Goal: Participate in discussion: Engage in conversation with other users on a specific topic

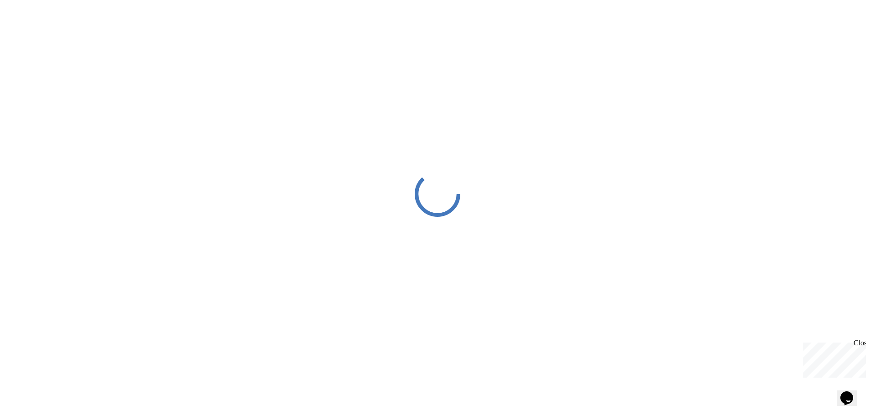
click at [436, 131] on div at bounding box center [437, 194] width 875 height 388
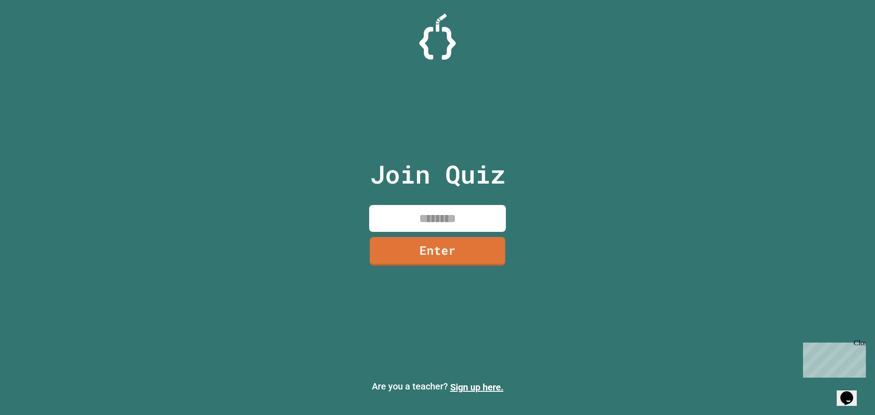
click at [429, 213] on input at bounding box center [437, 218] width 137 height 27
type input "********"
click at [441, 261] on link "Enter" at bounding box center [437, 250] width 125 height 30
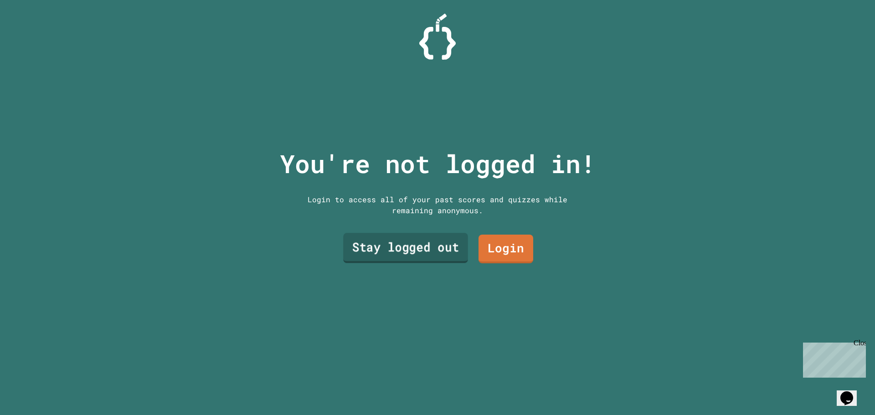
click at [446, 251] on link "Stay logged out" at bounding box center [405, 248] width 125 height 30
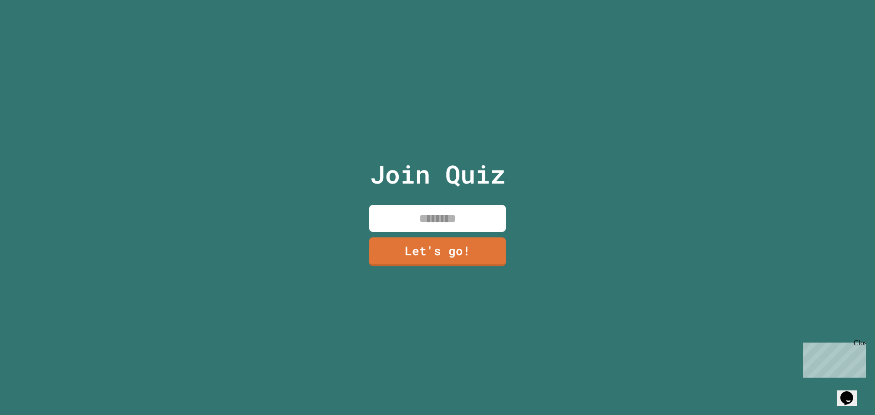
click at [425, 224] on input at bounding box center [437, 218] width 137 height 27
type input "*******"
click at [445, 246] on link "Let's go!" at bounding box center [437, 250] width 137 height 30
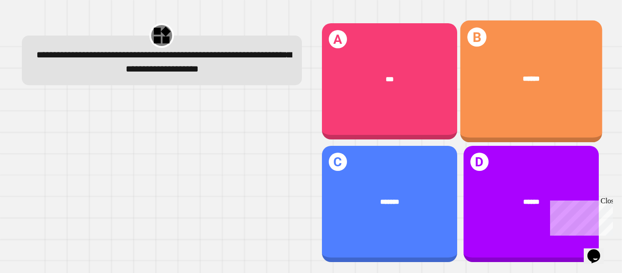
click at [496, 73] on div "******" at bounding box center [531, 78] width 113 height 11
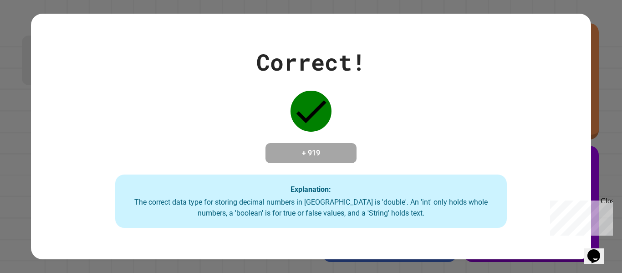
click at [594, 148] on div "Correct! + 919 Explanation: The correct data type for storing decimal numbers i…" at bounding box center [311, 136] width 622 height 273
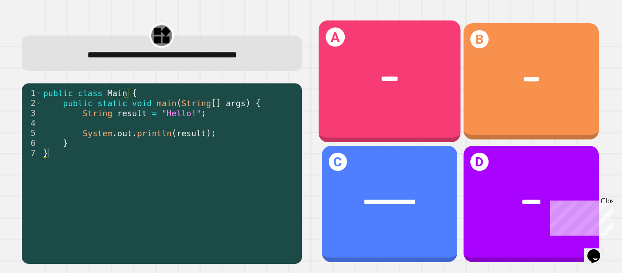
click at [389, 68] on div "******" at bounding box center [389, 79] width 142 height 40
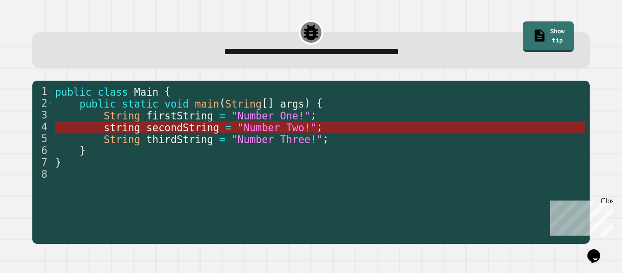
click at [260, 126] on span ""Number Two!"" at bounding box center [277, 127] width 79 height 12
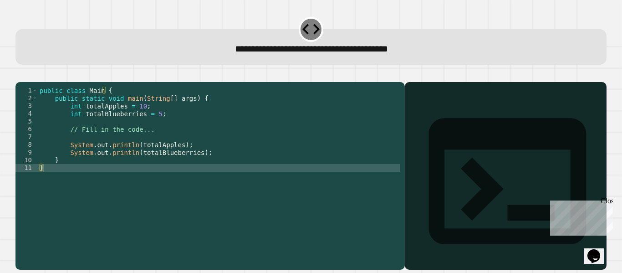
click at [150, 130] on div "public class Main { public static void main ( String [ ] args ) { int totalAppl…" at bounding box center [219, 168] width 363 height 163
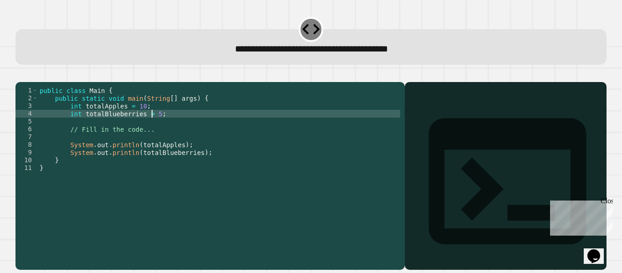
click at [196, 164] on div "public class Main { public static void main ( String [ ] args ) { int totalAppl…" at bounding box center [219, 168] width 363 height 163
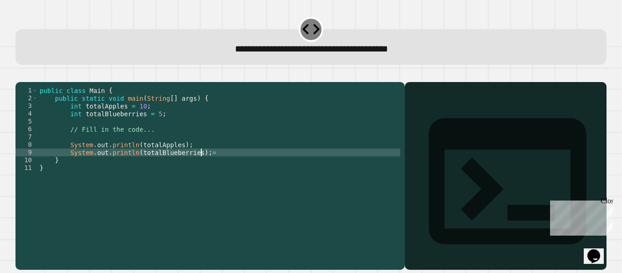
scroll to position [0, 11]
click at [153, 127] on div "public class Main { public static void main ( String [ ] args ) { int totalAppl…" at bounding box center [219, 168] width 363 height 163
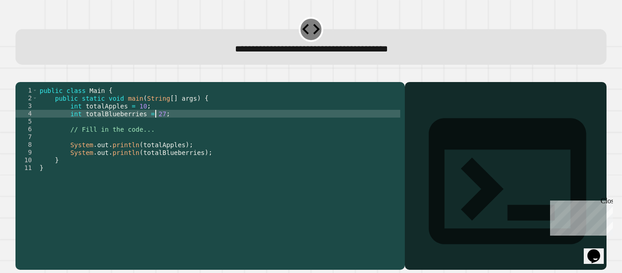
scroll to position [0, 8]
click at [202, 164] on div "public class Main { public static void main ( String [ ] args ) { int totalAppl…" at bounding box center [219, 168] width 363 height 163
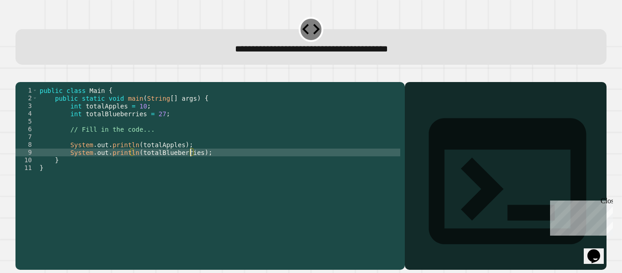
click at [190, 163] on div "public class Main { public static void main ( String [ ] args ) { int totalAppl…" at bounding box center [219, 168] width 363 height 163
type textarea "**********"
click at [224, 167] on div "public class Main { public static void main ( String [ ] args ) { int totalAppl…" at bounding box center [219, 168] width 363 height 163
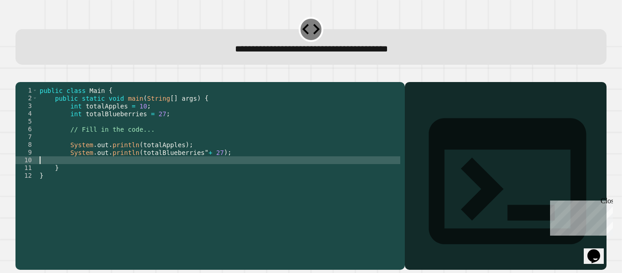
scroll to position [0, 0]
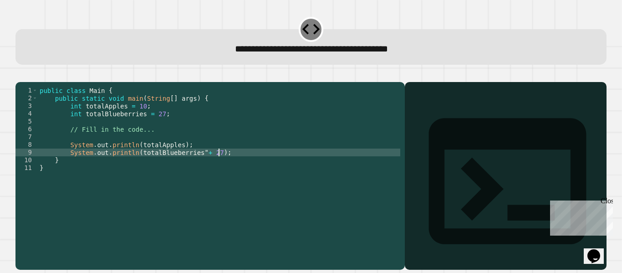
click at [20, 75] on button "button" at bounding box center [20, 75] width 0 height 0
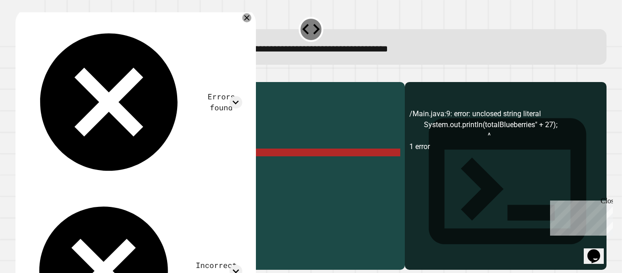
click at [156, 126] on div "public class Main { public static void main ( String [ ] args ) { int totalAppl…" at bounding box center [219, 168] width 363 height 163
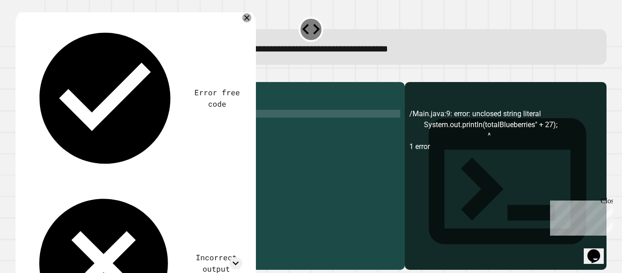
scroll to position [0, 8]
click at [197, 165] on div "public class Main { public static void main ( String [ ] args ) { int totalAppl…" at bounding box center [219, 168] width 363 height 163
click at [151, 127] on div "public class Main { public static void main ( String [ ] args ) { int totalAppl…" at bounding box center [219, 168] width 363 height 163
click at [195, 166] on div "public class Main { public static void main ( String [ ] args ) { int totalAppl…" at bounding box center [219, 168] width 363 height 163
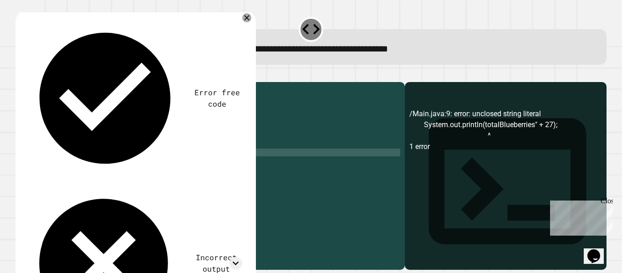
scroll to position [0, 12]
click at [217, 165] on div "public class Main { public static void main ( String [ ] args ) { int totalAppl…" at bounding box center [219, 168] width 363 height 163
click at [28, 83] on icon "button" at bounding box center [26, 80] width 5 height 6
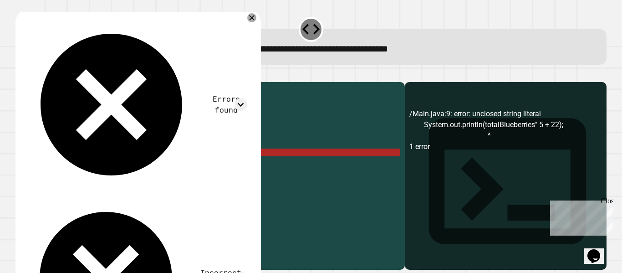
click at [217, 164] on div "public class Main { public static void main ( String [ ] args ) { int totalAppl…" at bounding box center [219, 168] width 363 height 163
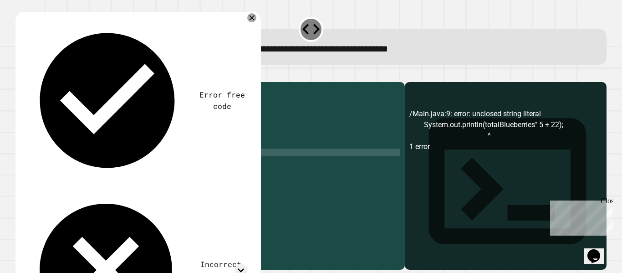
scroll to position [0, 11]
type textarea "**********"
click at [29, 82] on icon "button" at bounding box center [26, 80] width 5 height 6
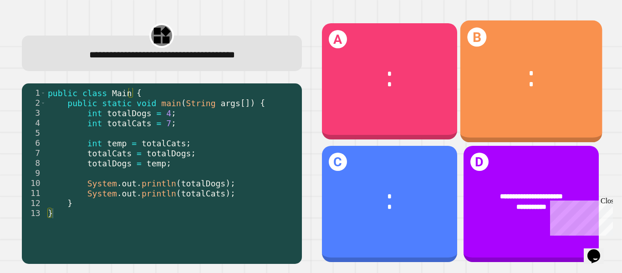
click at [522, 81] on div "*" at bounding box center [531, 84] width 113 height 11
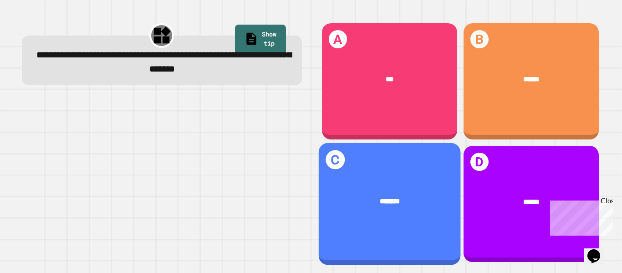
click at [407, 182] on div "*******" at bounding box center [389, 202] width 142 height 40
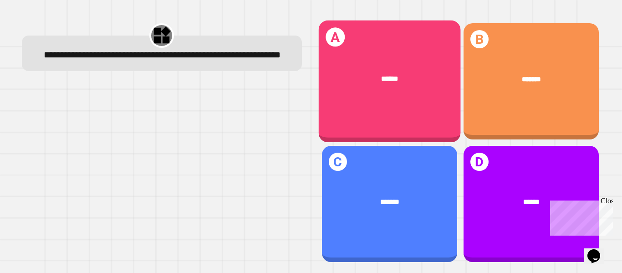
click at [347, 87] on div "******" at bounding box center [389, 79] width 142 height 40
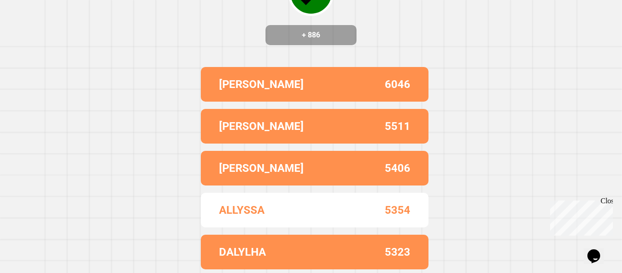
scroll to position [0, 0]
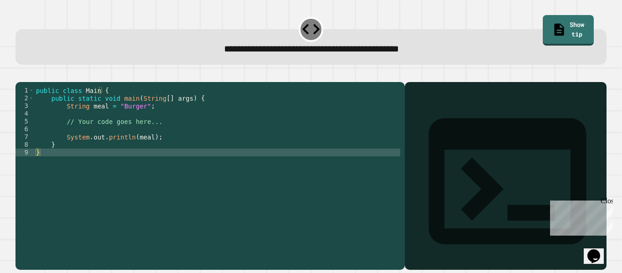
click at [138, 118] on div "public class Main { public static void main ( String [ ] args ) { String meal =…" at bounding box center [217, 168] width 366 height 163
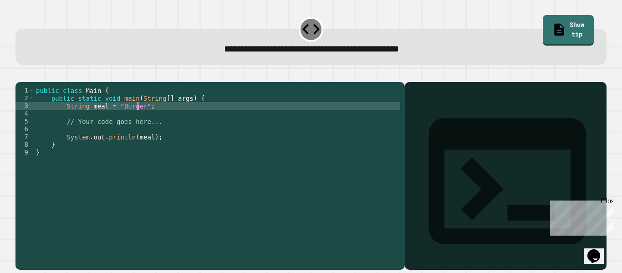
click at [140, 117] on div "public class Main { public static void main ( String [ ] args ) { String meal =…" at bounding box center [217, 168] width 366 height 163
click at [20, 75] on icon "button" at bounding box center [20, 75] width 0 height 0
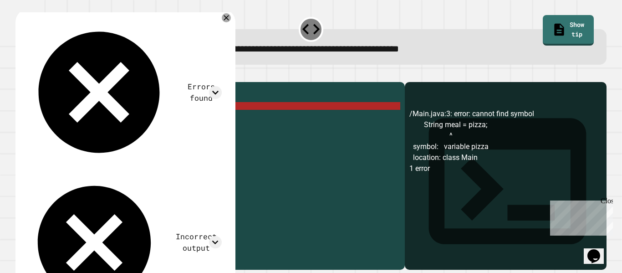
click at [110, 118] on div "public class Main { public static void main ( String [ ] args ) { String meal =…" at bounding box center [217, 168] width 366 height 163
click at [113, 118] on div "public class Main { public static void main ( String [ ] args ) { String meal =…" at bounding box center [217, 168] width 366 height 163
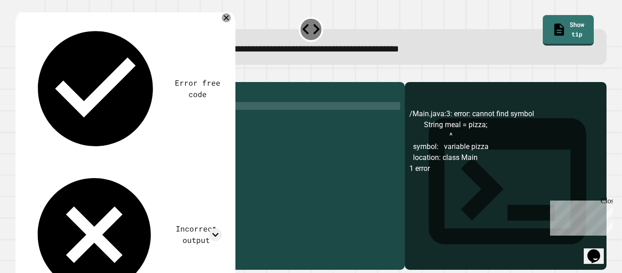
click at [134, 119] on div "public class Main { public static void main ( String [ ] args ) { String meal =…" at bounding box center [217, 168] width 366 height 163
click at [20, 75] on icon "button" at bounding box center [20, 75] width 0 height 0
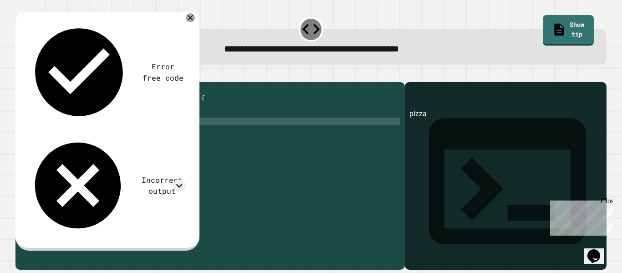
click at [153, 136] on div "public class Main { public static void main ( String [ ] args ) { String meal =…" at bounding box center [217, 168] width 366 height 163
click at [153, 151] on div "public class Main { public static void main ( String [ ] args ) { String meal =…" at bounding box center [217, 168] width 366 height 163
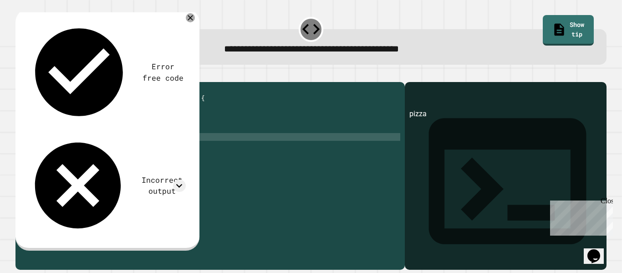
click at [144, 149] on div "public class Main { public static void main ( String [ ] args ) { String meal =…" at bounding box center [217, 168] width 366 height 163
type textarea "**********"
click at [20, 82] on div at bounding box center [310, 76] width 591 height 11
click at [29, 79] on icon "button" at bounding box center [26, 80] width 5 height 6
